Goal: Obtain resource: Download file/media

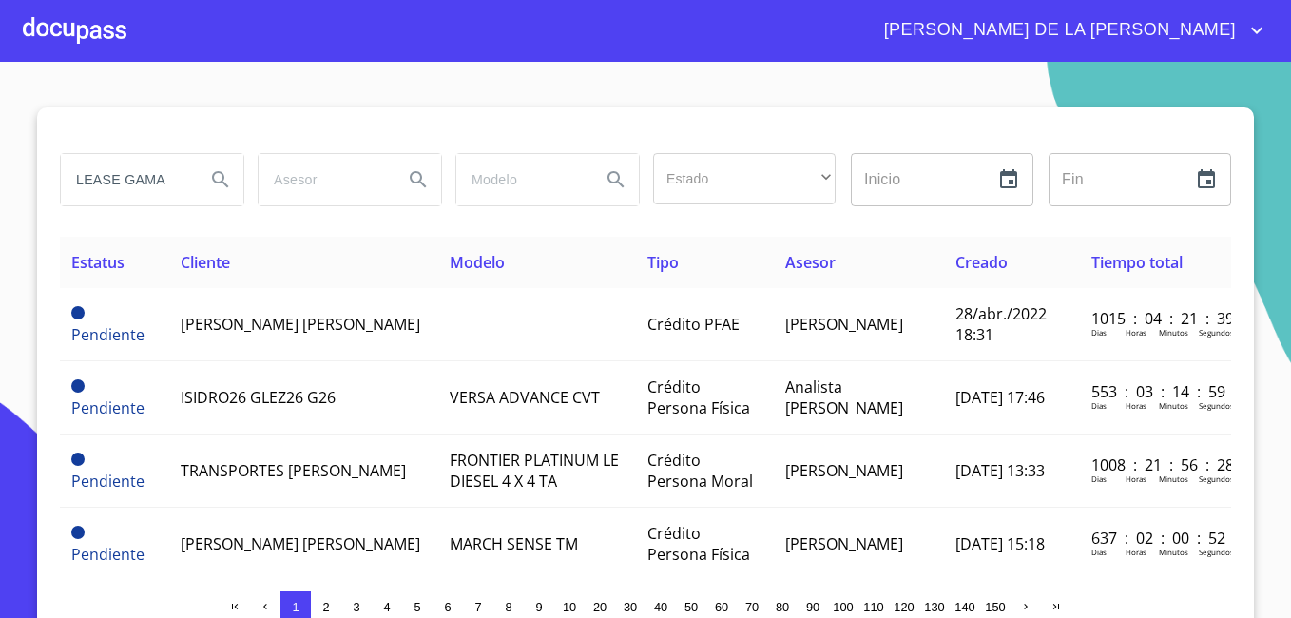
type input "LEASE GAMA"
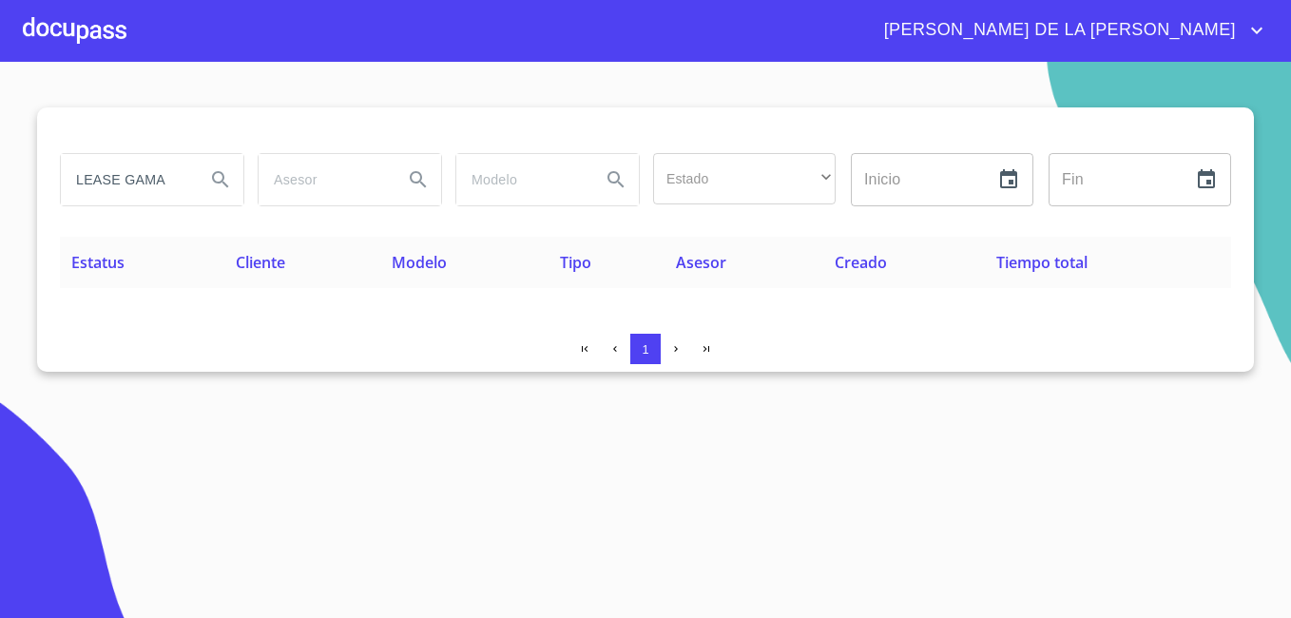
drag, startPoint x: 134, startPoint y: 173, endPoint x: -4, endPoint y: 171, distance: 137.8
click at [0, 171] on html "[PERSON_NAME] DE LA [PERSON_NAME] LEASE GAMA Estado ​ ​ Inicio ​ Fin ​ Estatus …" at bounding box center [645, 309] width 1291 height 618
type input "SEGURO Y CONFIABLE"
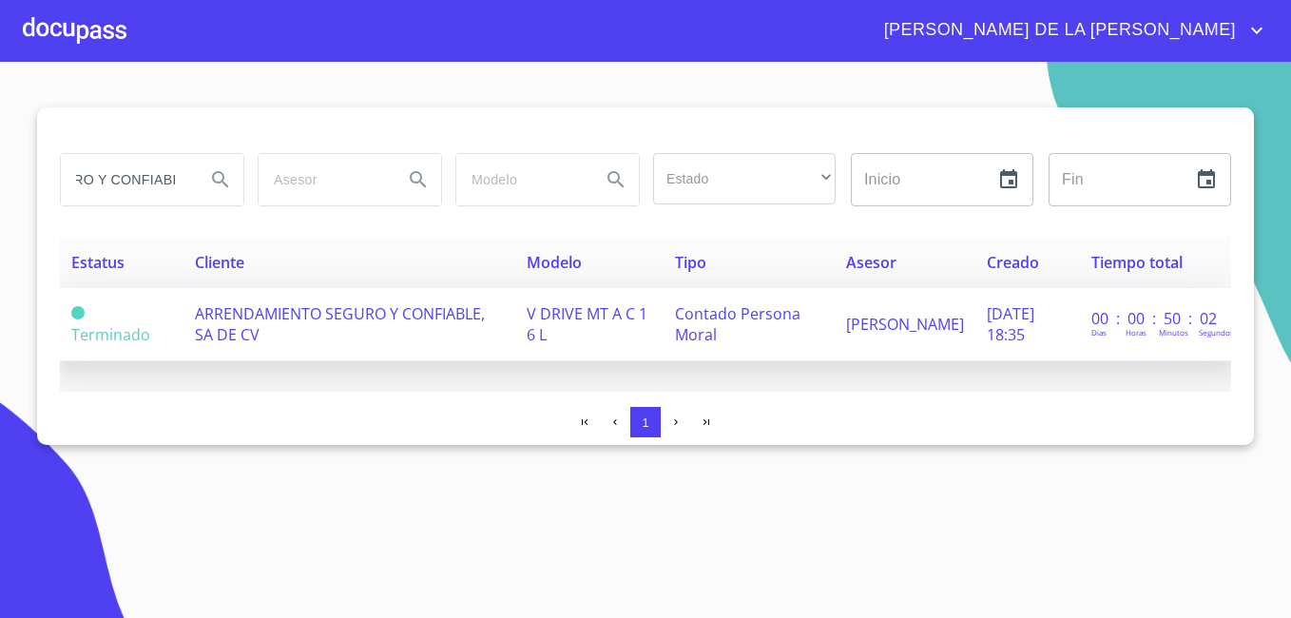
scroll to position [0, 0]
click at [246, 337] on span "ARRENDAMIENTO SEGURO Y CONFIABLE, SA DE CV" at bounding box center [340, 324] width 290 height 42
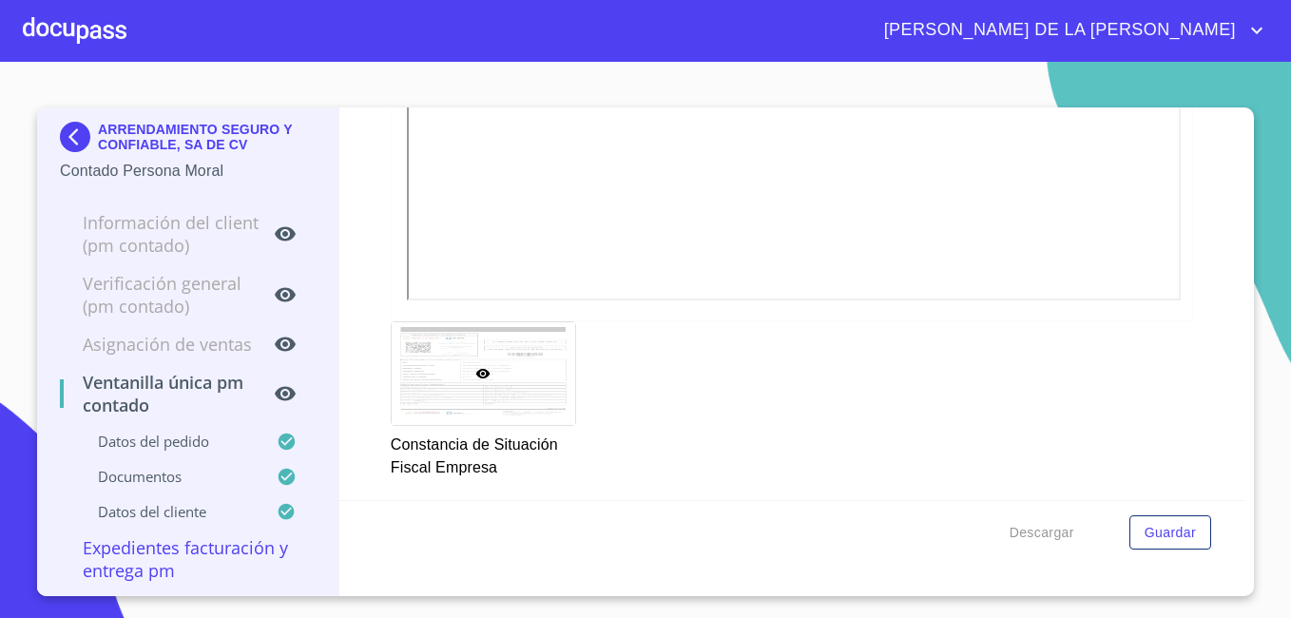
scroll to position [2281, 0]
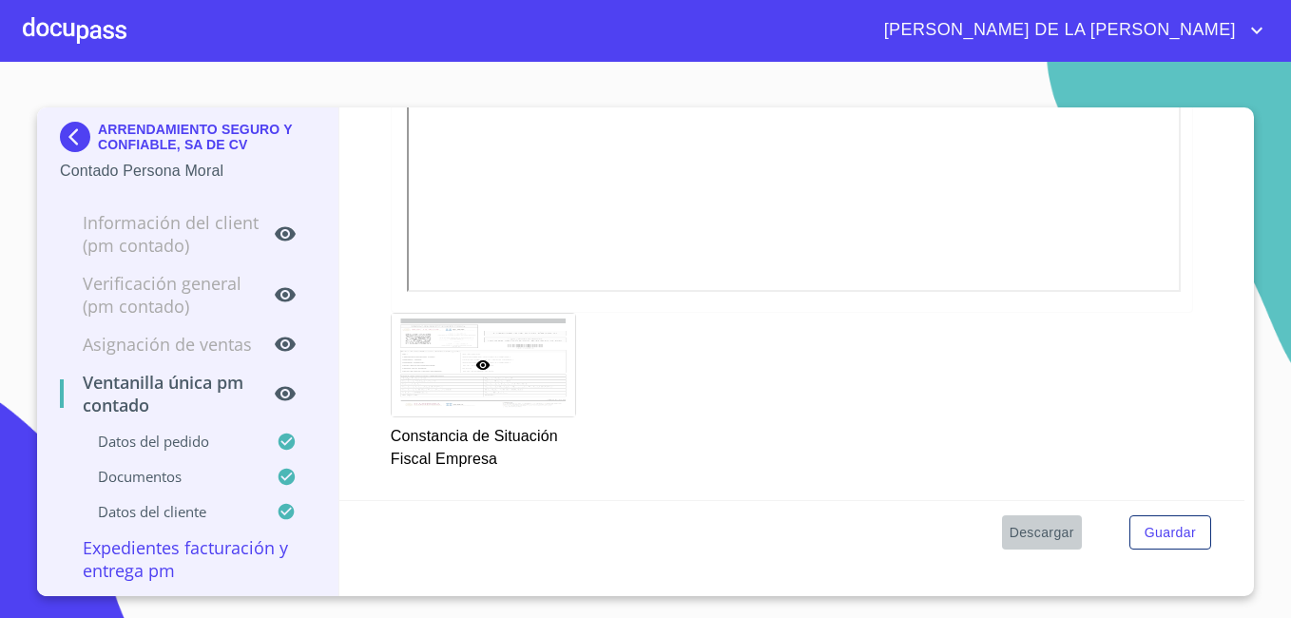
click at [1037, 529] on span "Descargar" at bounding box center [1041, 533] width 65 height 24
click at [70, 128] on img at bounding box center [79, 137] width 38 height 30
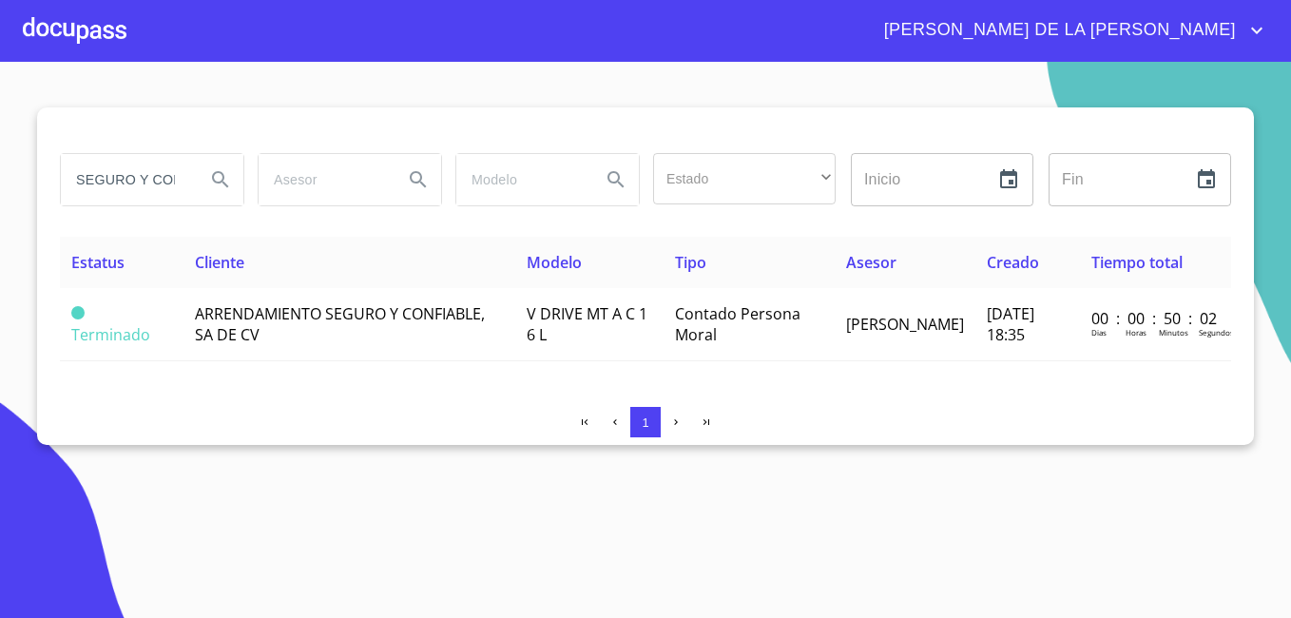
drag, startPoint x: 180, startPoint y: 184, endPoint x: 0, endPoint y: 164, distance: 180.7
click at [0, 164] on html "[PERSON_NAME] DE LA [PERSON_NAME] Y CONFIABLE Estado ​ ​ Inicio ​ Fin ​ Estatus…" at bounding box center [645, 309] width 1291 height 618
type input "E"
